Goal: Check status: Check status

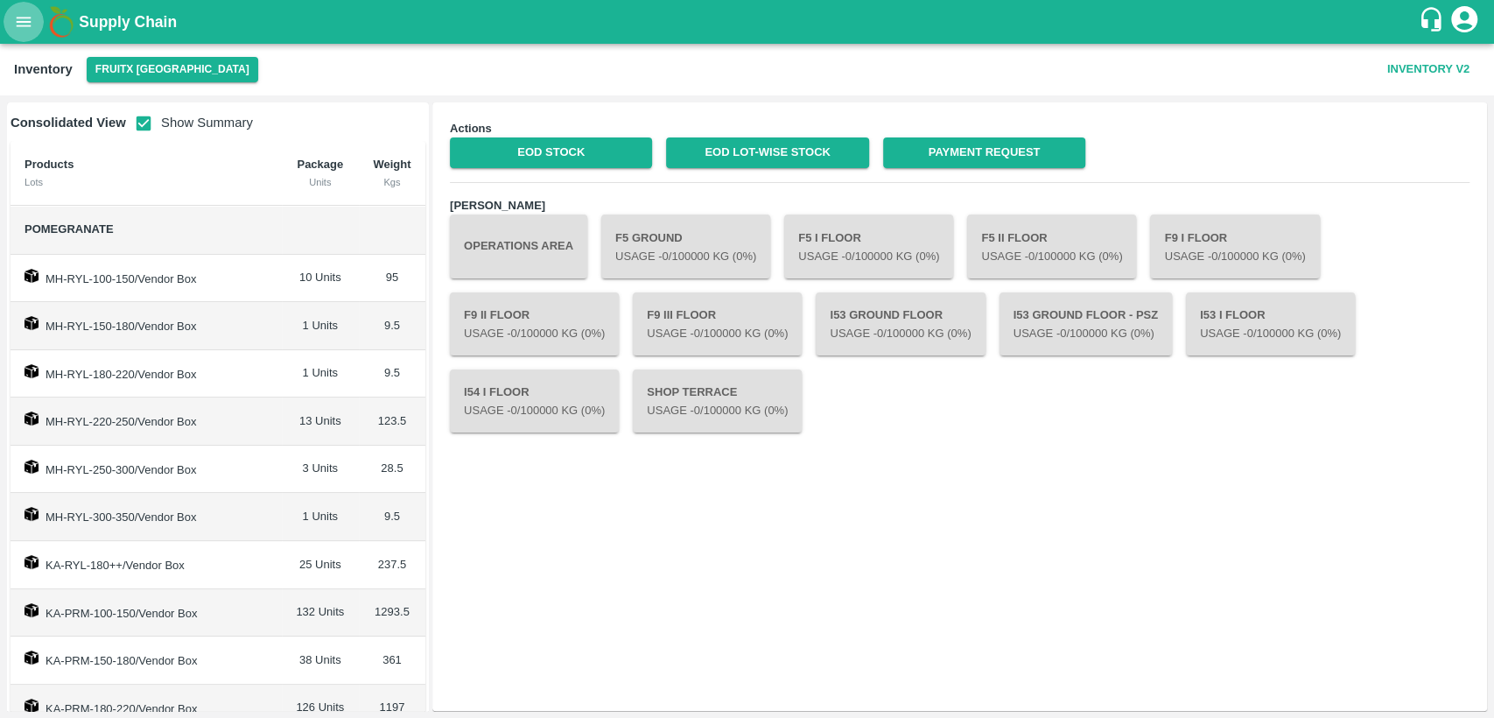
click at [20, 29] on icon "open drawer" at bounding box center [23, 21] width 19 height 19
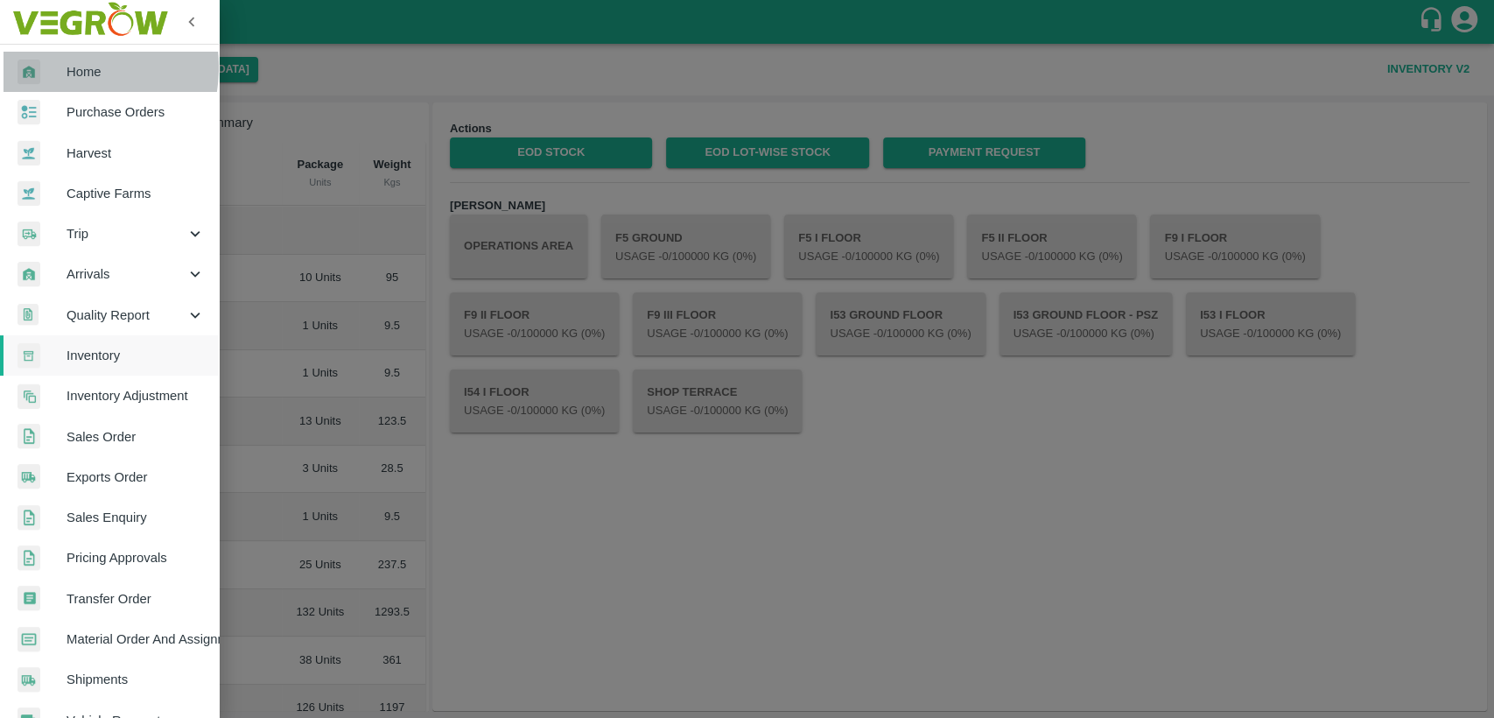
click at [59, 67] on div at bounding box center [42, 72] width 49 height 25
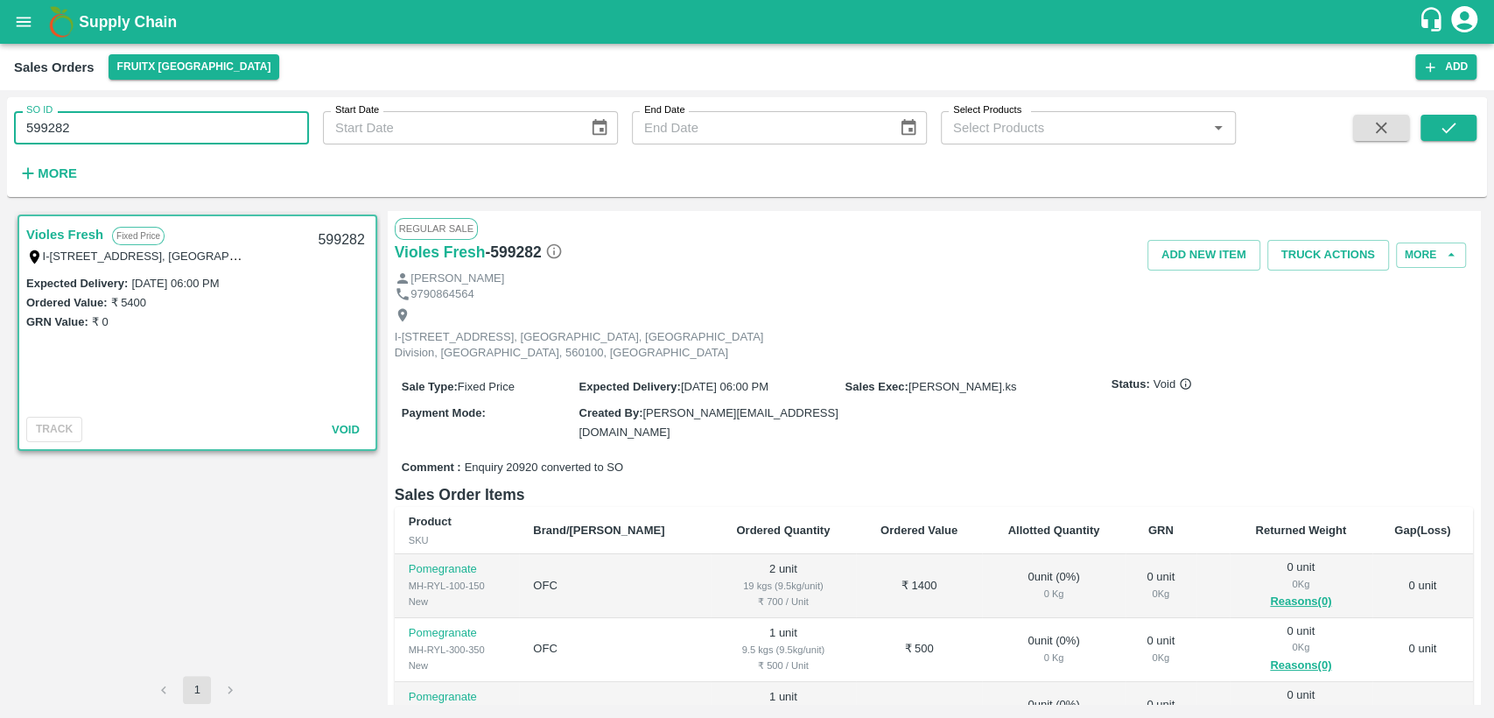
drag, startPoint x: 0, startPoint y: 0, endPoint x: 0, endPoint y: 168, distance: 168.1
click at [0, 165] on div "SO ID 599282 SO ID Start Date Start Date End Date End Date Select Products Sele…" at bounding box center [747, 404] width 1494 height 628
click at [1431, 113] on div "SO ID 603090 SO ID Start Date Start Date End Date End Date Select Products Sele…" at bounding box center [747, 147] width 1480 height 86
click at [1453, 118] on icon "submit" at bounding box center [1448, 127] width 19 height 19
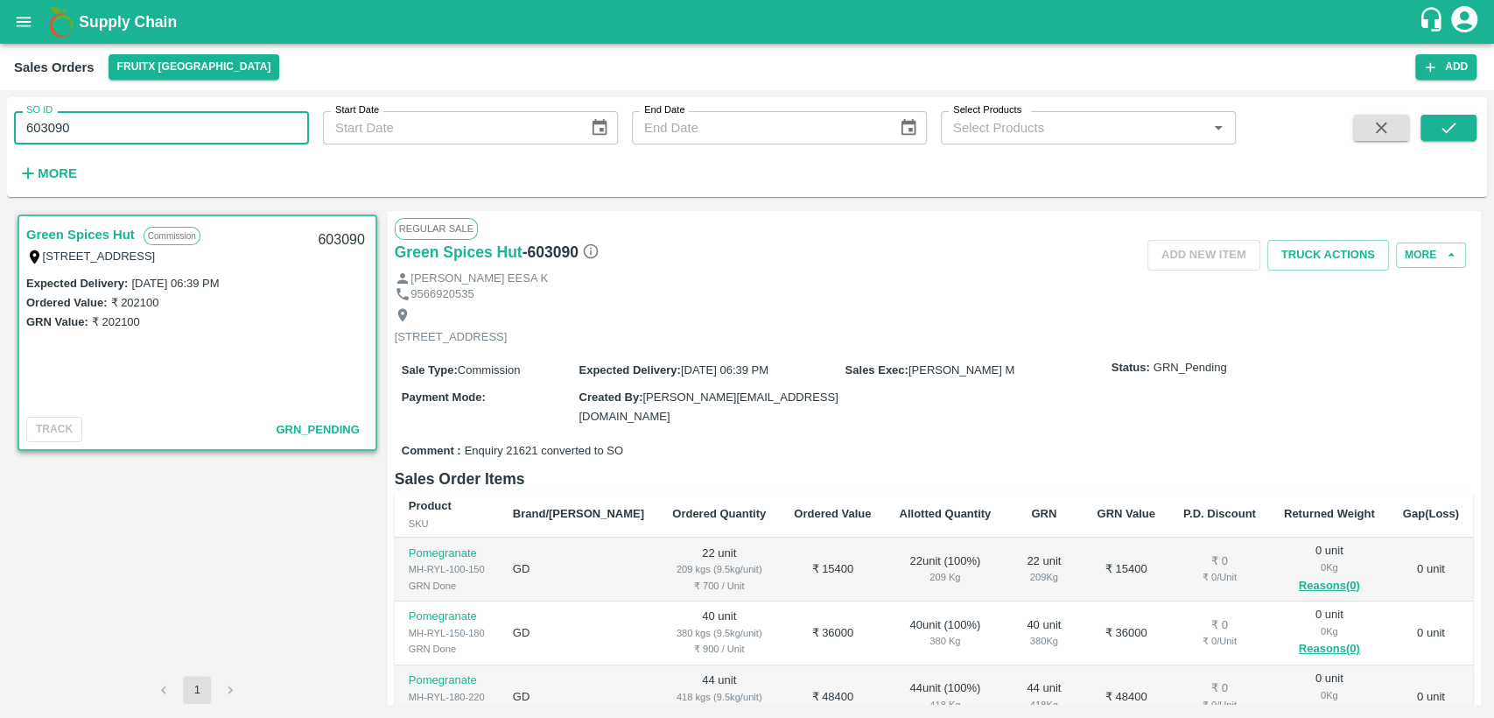
click at [0, 152] on div "SO ID 603090 SO ID Start Date Start Date End Date End Date Select Products Sele…" at bounding box center [747, 404] width 1494 height 628
paste input "text"
click at [1450, 132] on icon "submit" at bounding box center [1448, 127] width 19 height 19
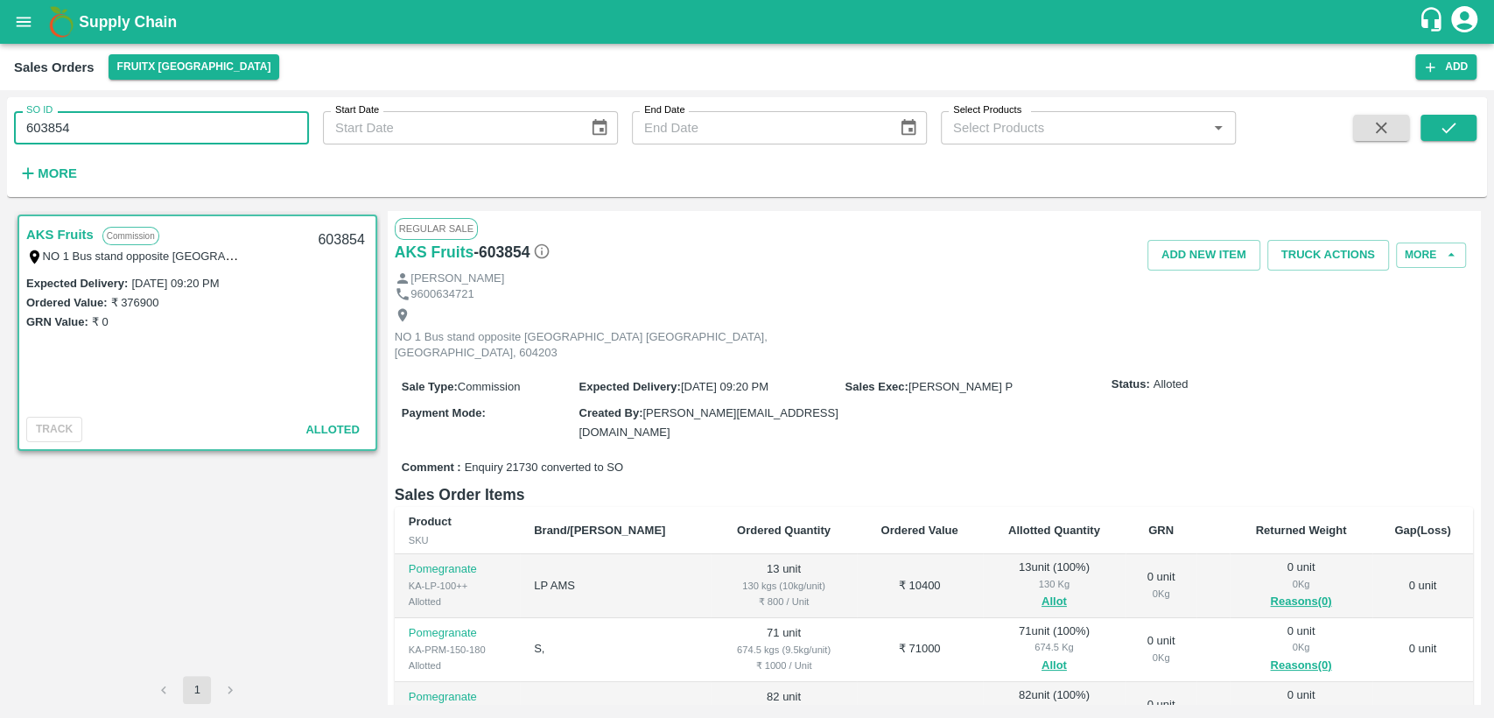
drag, startPoint x: 88, startPoint y: 133, endPoint x: 62, endPoint y: 137, distance: 25.8
click at [62, 137] on input "603854" at bounding box center [161, 127] width 295 height 33
click at [1437, 126] on button "submit" at bounding box center [1449, 128] width 56 height 26
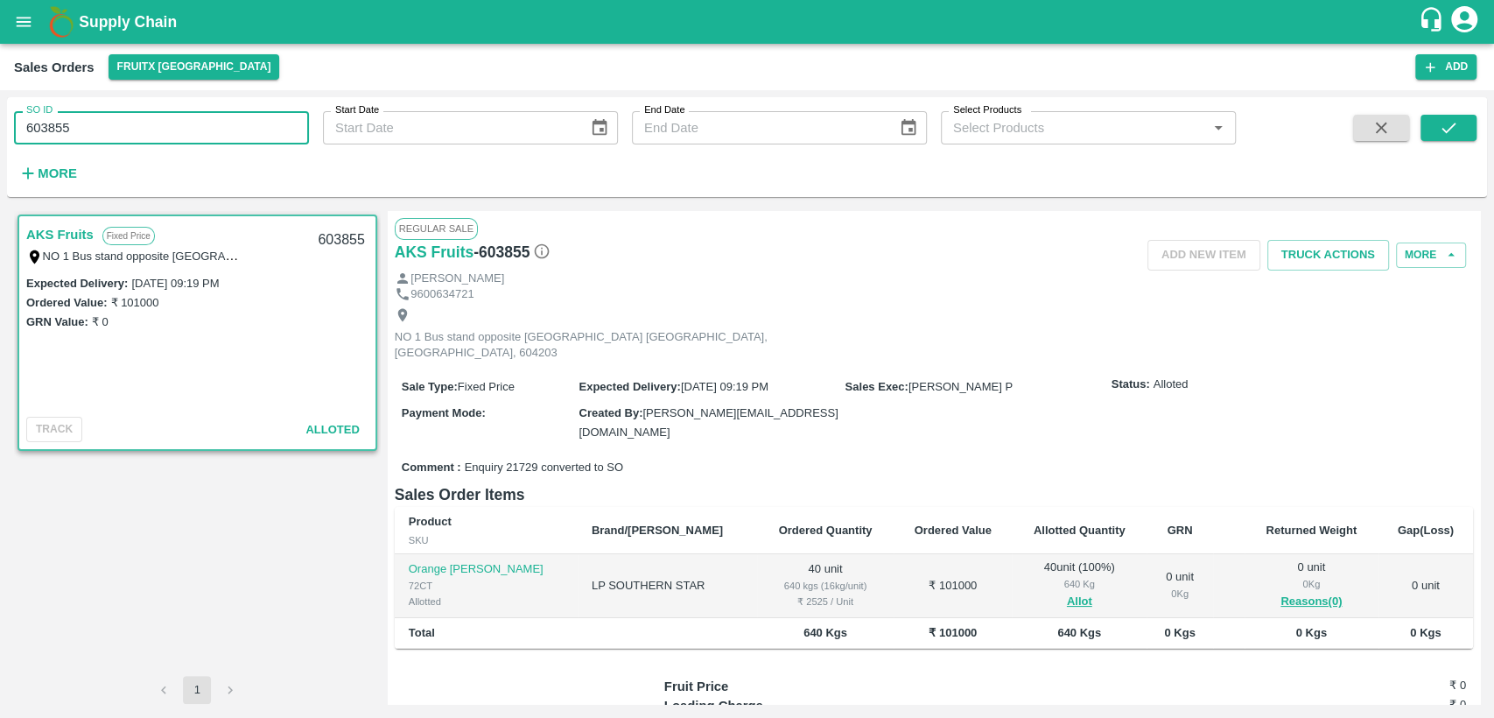
click at [172, 125] on input "603855" at bounding box center [161, 127] width 295 height 33
click at [1472, 134] on button "submit" at bounding box center [1449, 128] width 56 height 26
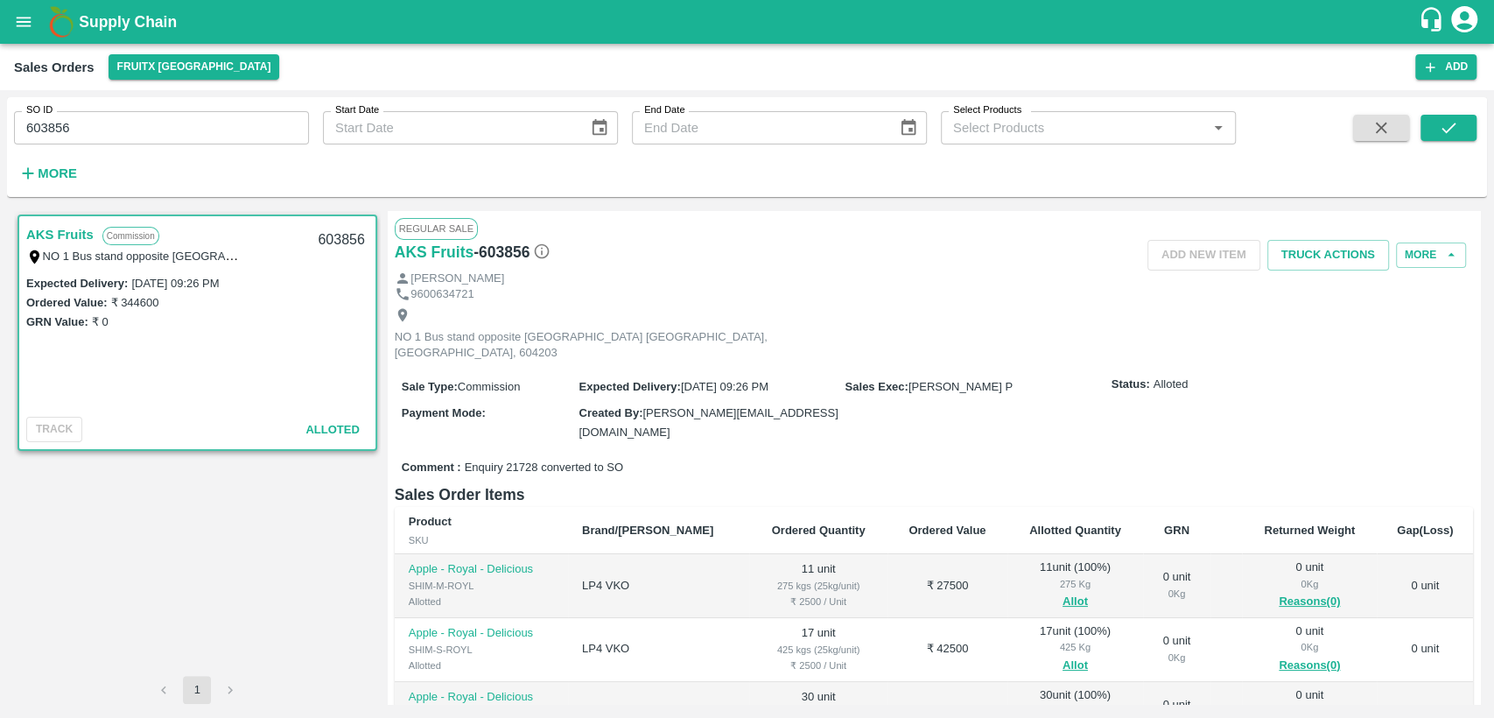
click at [182, 118] on input "603856" at bounding box center [161, 127] width 295 height 33
click at [1459, 140] on button "submit" at bounding box center [1449, 128] width 56 height 26
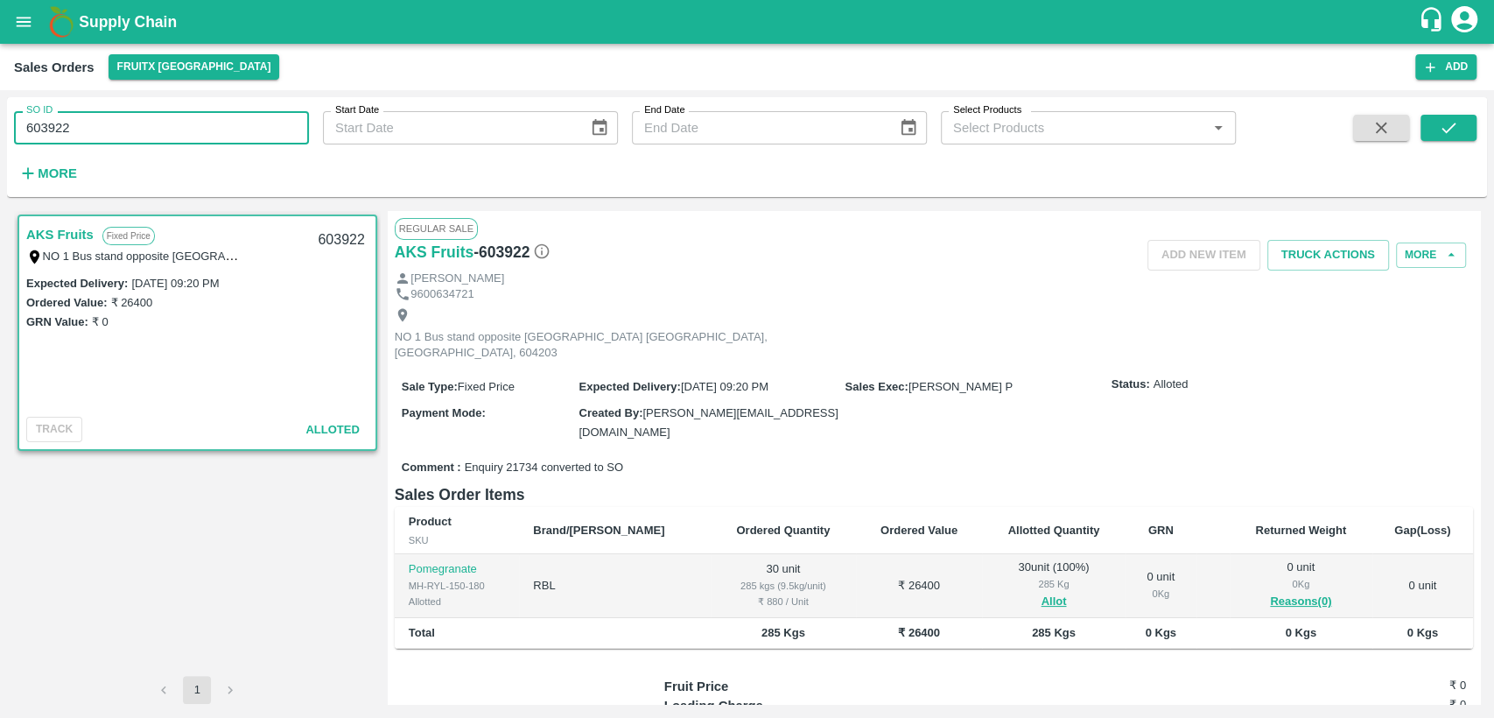
click at [122, 135] on input "603922" at bounding box center [161, 127] width 295 height 33
click at [1460, 124] on button "submit" at bounding box center [1449, 128] width 56 height 26
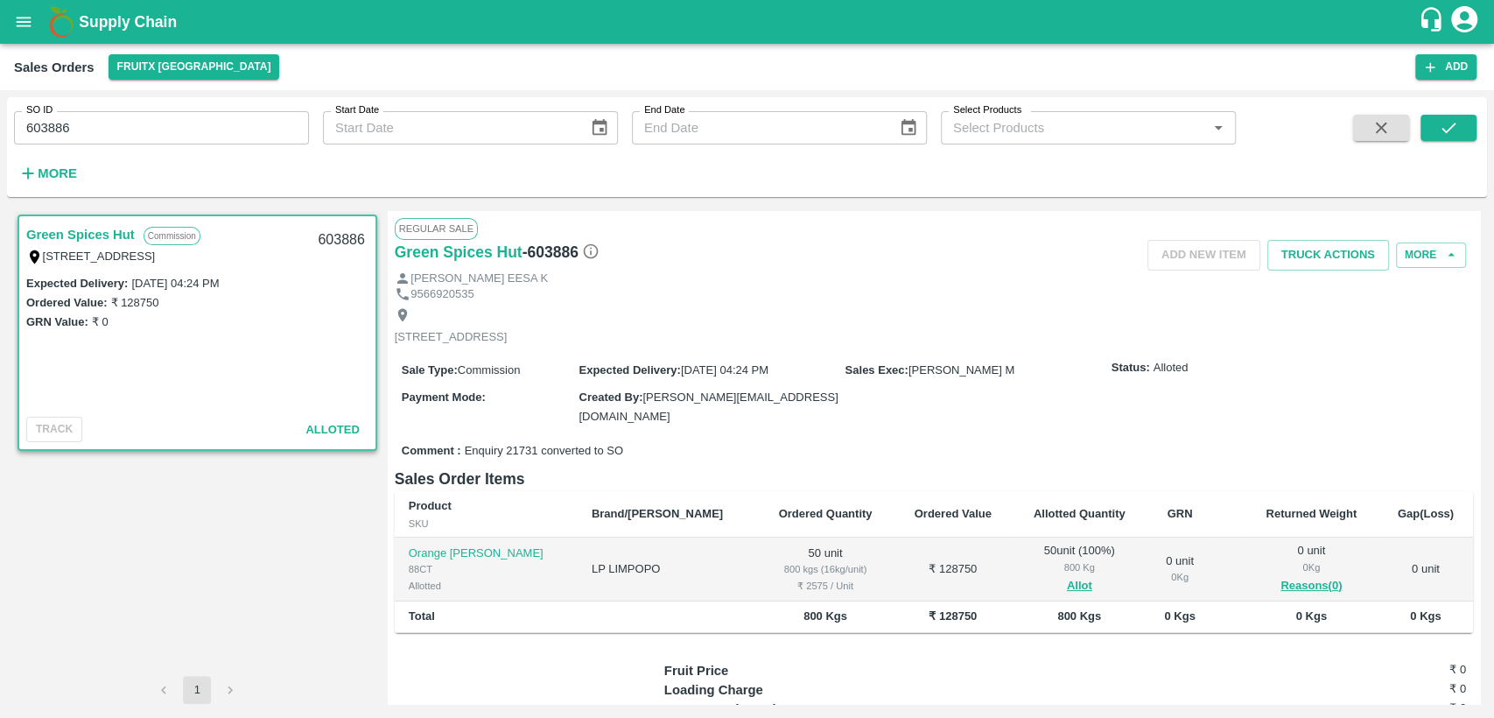
click at [143, 115] on input "603886" at bounding box center [161, 127] width 295 height 33
type input "603919"
click at [1461, 124] on button "submit" at bounding box center [1449, 128] width 56 height 26
